Goal: Find contact information: Find contact information

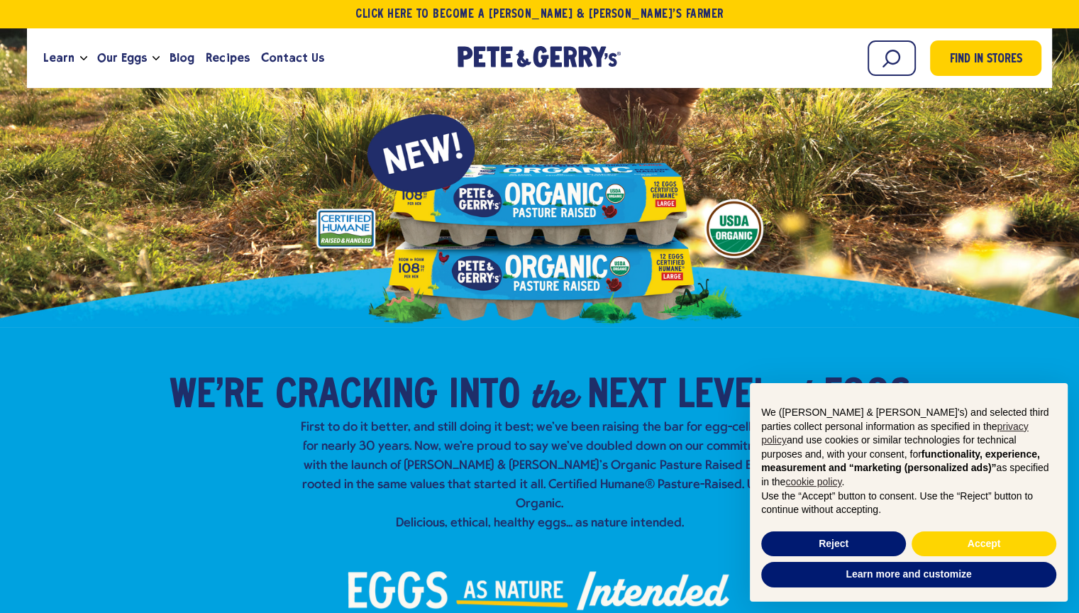
scroll to position [142, 0]
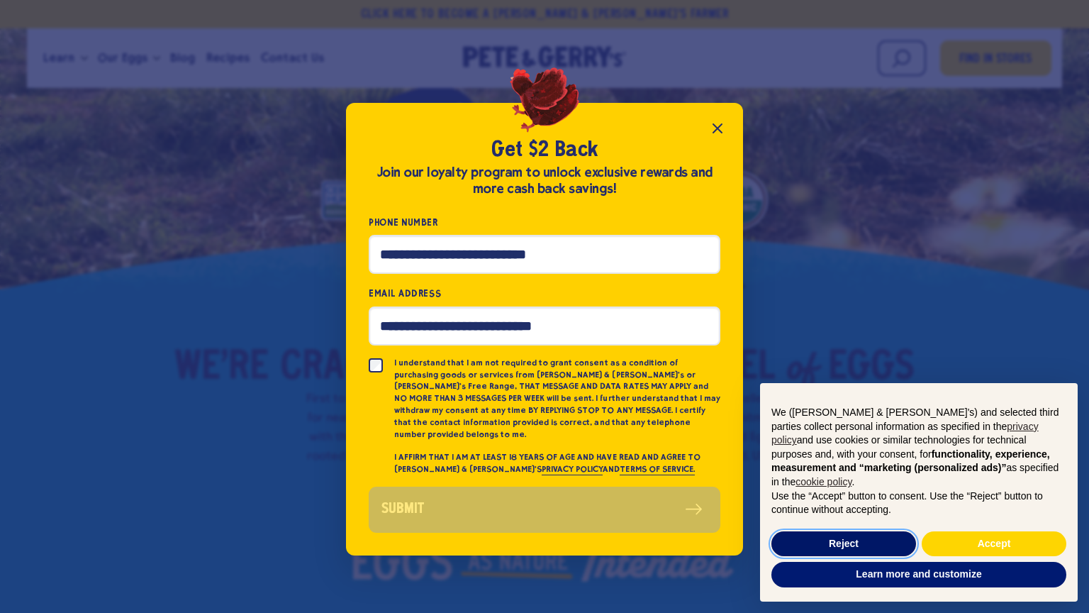
drag, startPoint x: 853, startPoint y: 542, endPoint x: 812, endPoint y: 503, distance: 56.2
click at [852, 542] on button "Reject" at bounding box center [843, 544] width 145 height 26
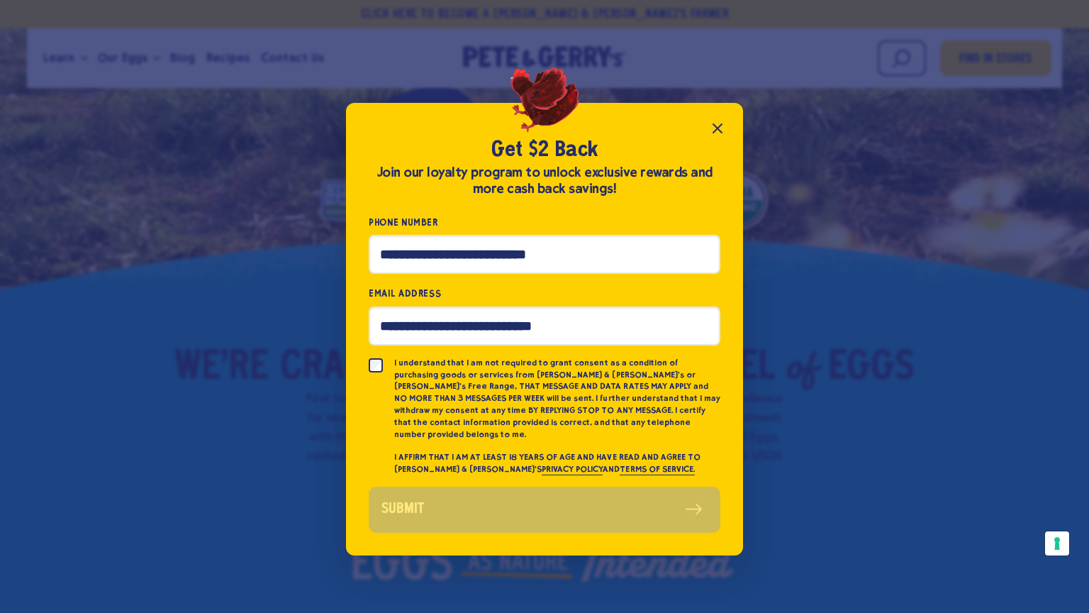
click at [715, 130] on icon "Close popup" at bounding box center [717, 128] width 17 height 17
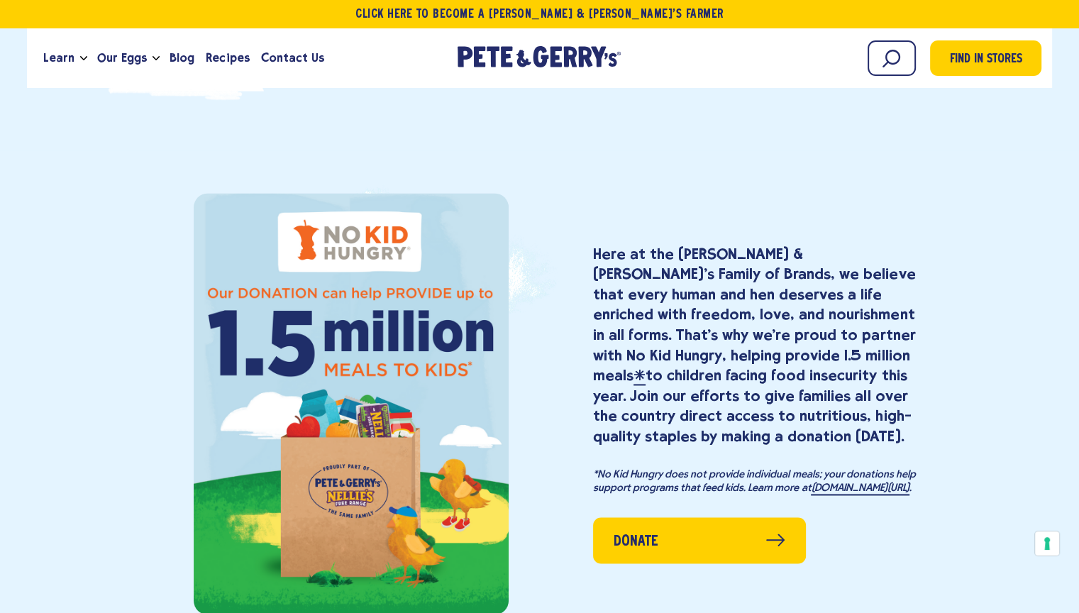
scroll to position [2056, 0]
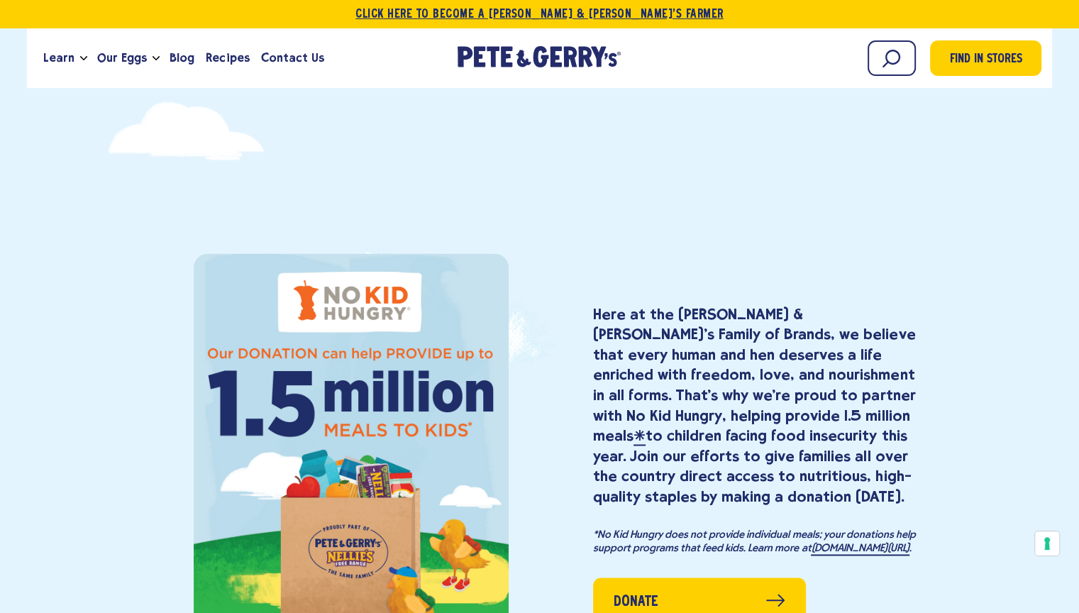
click at [881, 6] on link "Click Here To Become a [PERSON_NAME] & [PERSON_NAME]’s Farmer" at bounding box center [539, 14] width 1079 height 28
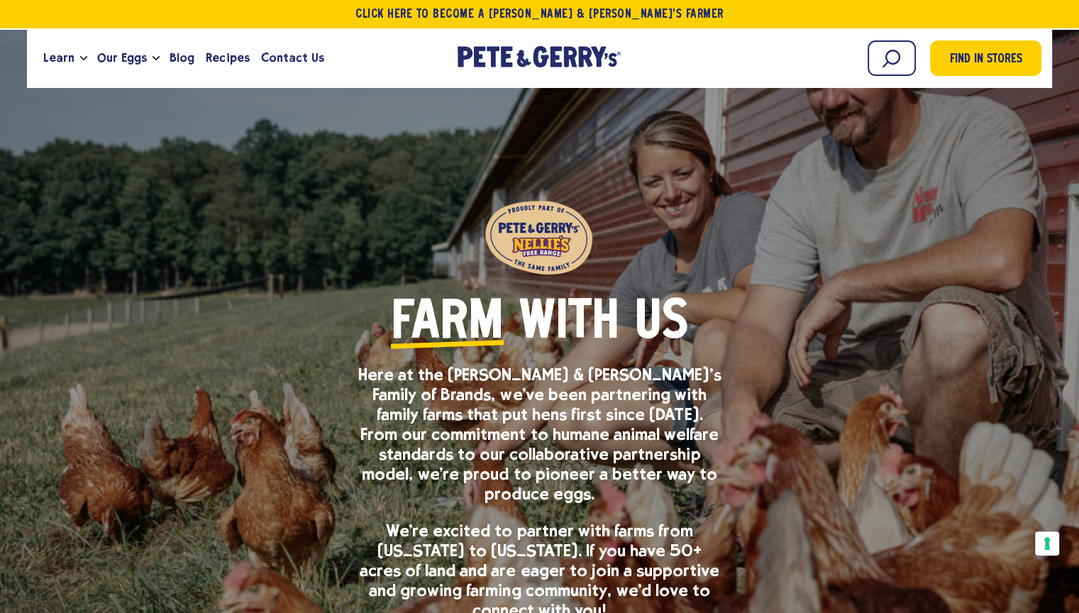
click at [932, 31] on div "Learn Our Hens Our Story FAQ Careers Farm With Us Egg Shortage Our Eggs Join Ou…" at bounding box center [539, 58] width 1025 height 60
drag, startPoint x: 935, startPoint y: 16, endPoint x: 819, endPoint y: 187, distance: 207.3
click at [820, 187] on div "Farm with Us Here at the Pete & Gerry’s Family of Brands, we’ve been partnering…" at bounding box center [539, 455] width 1079 height 674
click at [979, 8] on link "Click Here To Become a [PERSON_NAME] & [PERSON_NAME]’s Farmer" at bounding box center [539, 14] width 1079 height 28
drag, startPoint x: 199, startPoint y: 17, endPoint x: 189, endPoint y: 233, distance: 216.5
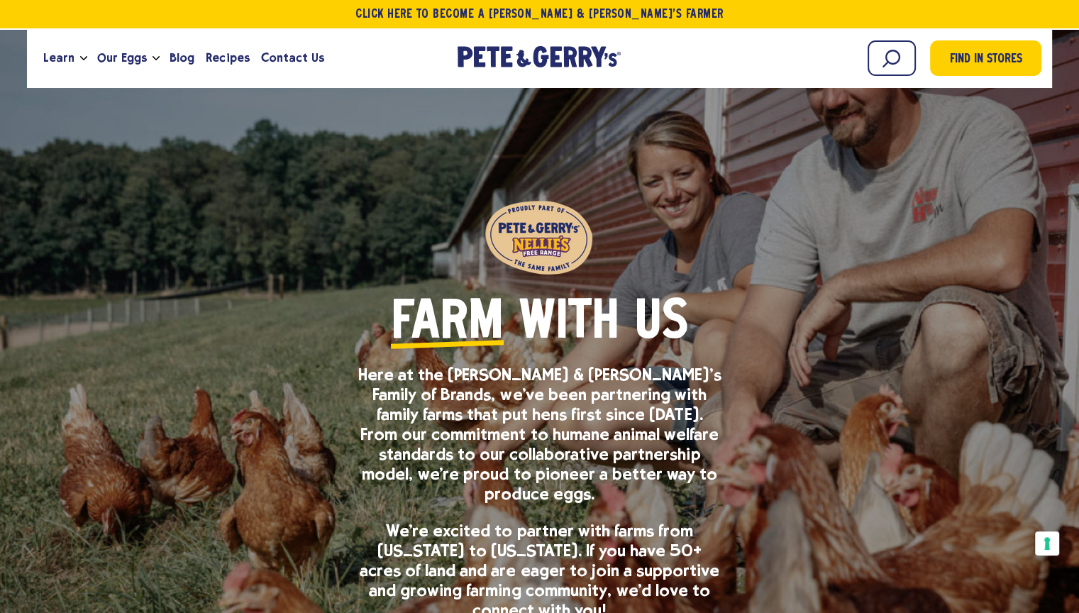
click at [190, 233] on div "Farm with Us Here at the Pete & Gerry’s Family of Brands, we’ve been partnering…" at bounding box center [539, 422] width 898 height 452
click at [20, 17] on link "Click Here To Become a [PERSON_NAME] & [PERSON_NAME]’s Farmer" at bounding box center [539, 14] width 1079 height 28
click at [201, 278] on div "Farm with Us Here at the [PERSON_NAME] & [PERSON_NAME]’s Family of Brands, we’v…" at bounding box center [539, 422] width 898 height 452
click at [328, 12] on link "Click Here To Become a [PERSON_NAME] & [PERSON_NAME]’s Farmer" at bounding box center [539, 14] width 1079 height 28
click at [579, 9] on link "Click Here To Become a [PERSON_NAME] & [PERSON_NAME]’s Farmer" at bounding box center [539, 14] width 1079 height 28
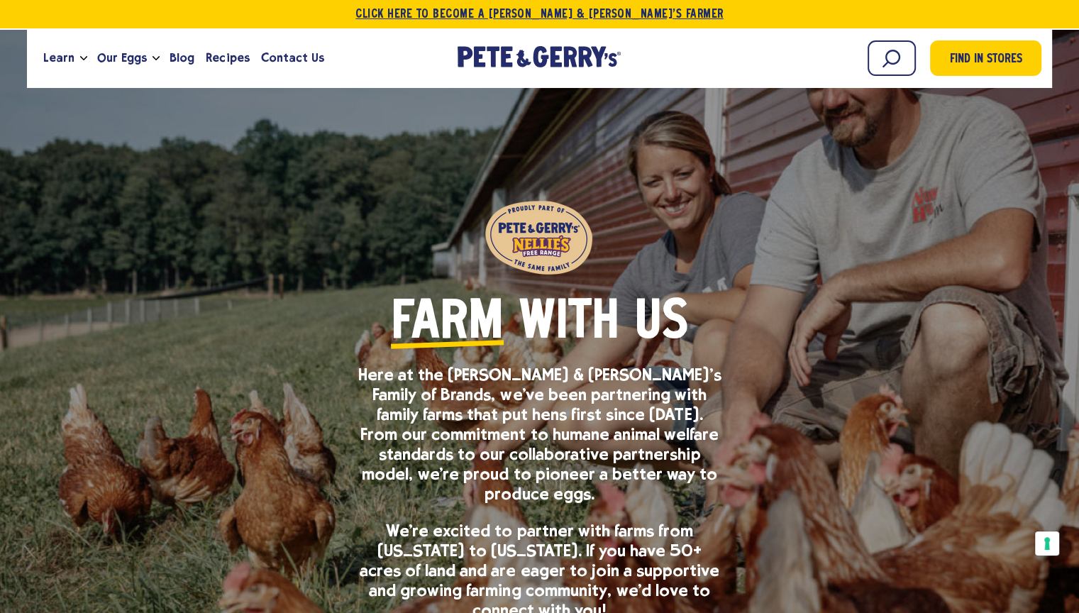
click at [1059, 16] on link "Click Here To Become a [PERSON_NAME] & [PERSON_NAME]’s Farmer" at bounding box center [539, 14] width 1079 height 28
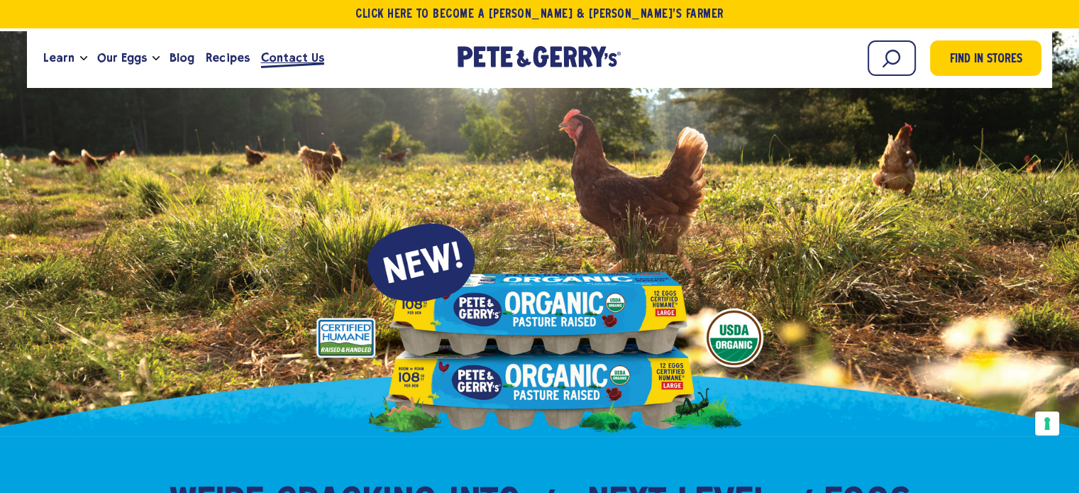
click at [288, 59] on span "Contact Us" at bounding box center [292, 58] width 63 height 18
